Goal: Task Accomplishment & Management: Manage account settings

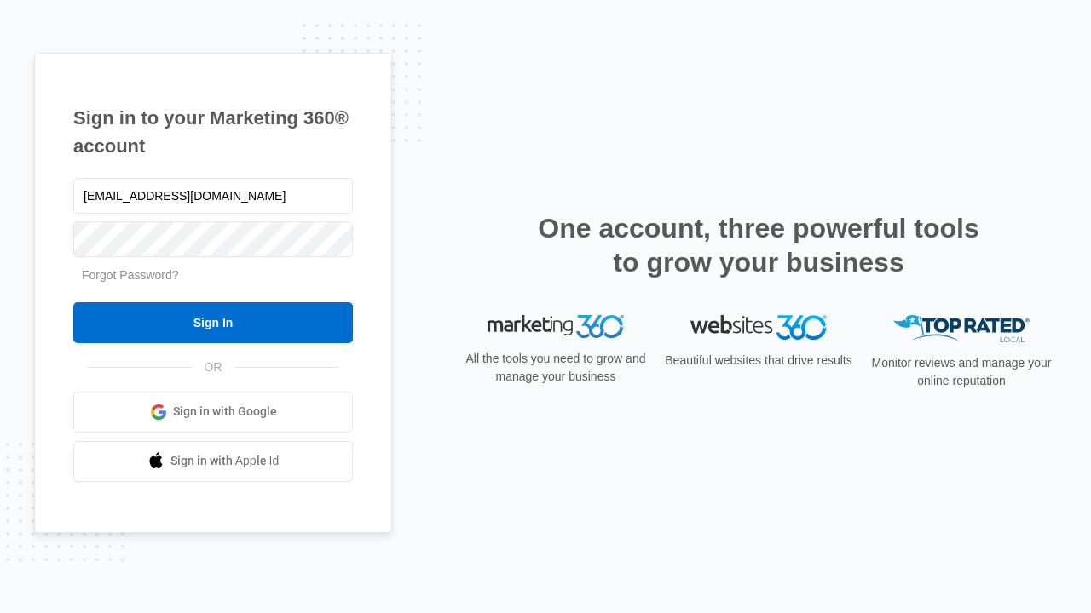
type input "dankie614@gmail.com"
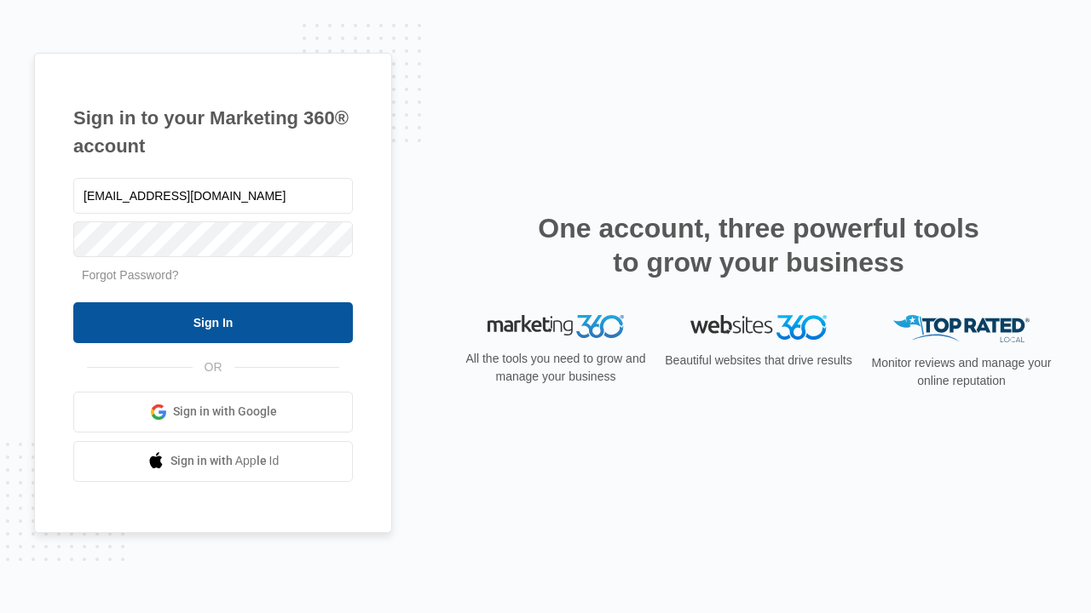
click at [213, 322] on input "Sign In" at bounding box center [212, 322] width 279 height 41
